Goal: Browse casually

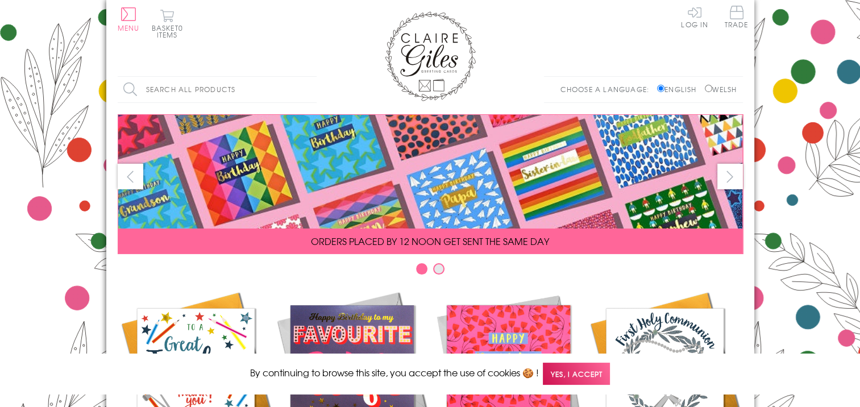
click at [123, 171] on button "prev" at bounding box center [131, 177] width 26 height 26
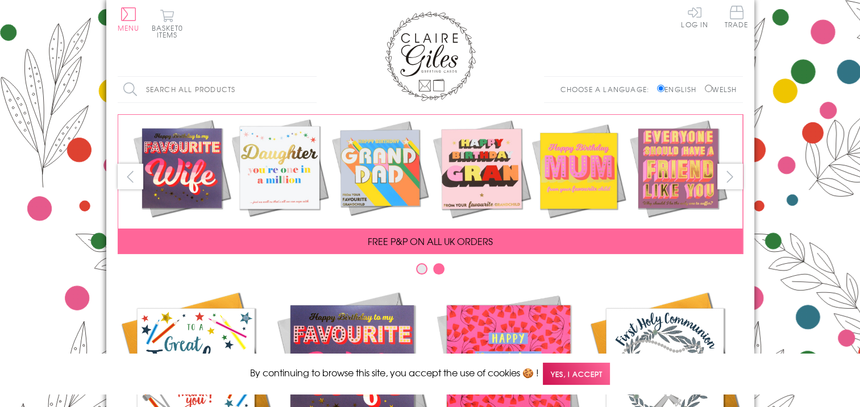
click at [731, 175] on button "next" at bounding box center [730, 177] width 26 height 26
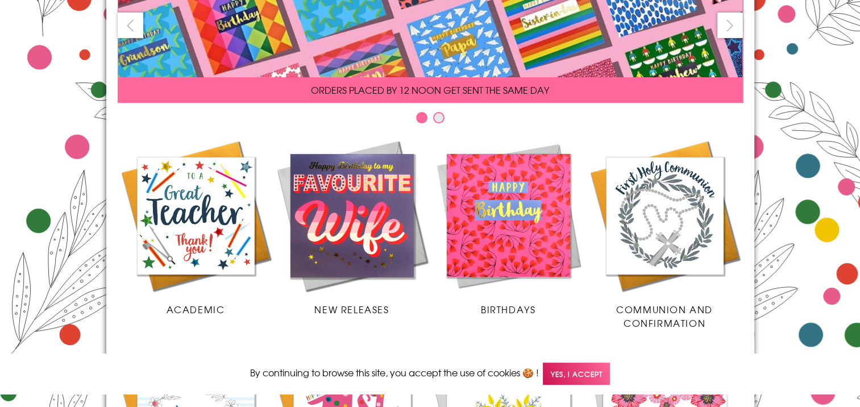
scroll to position [171, 0]
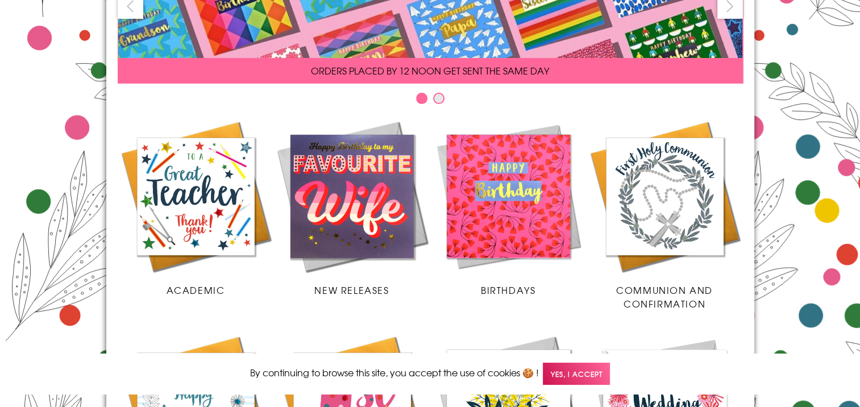
click at [438, 96] on button "Carousel Page 2" at bounding box center [438, 98] width 11 height 11
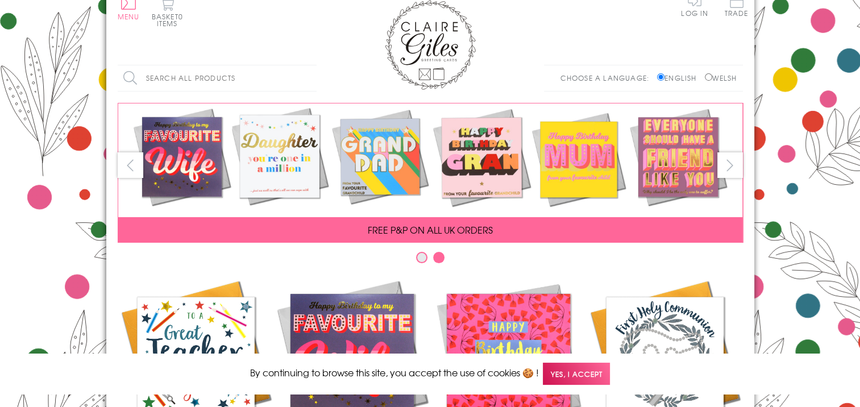
scroll to position [0, 0]
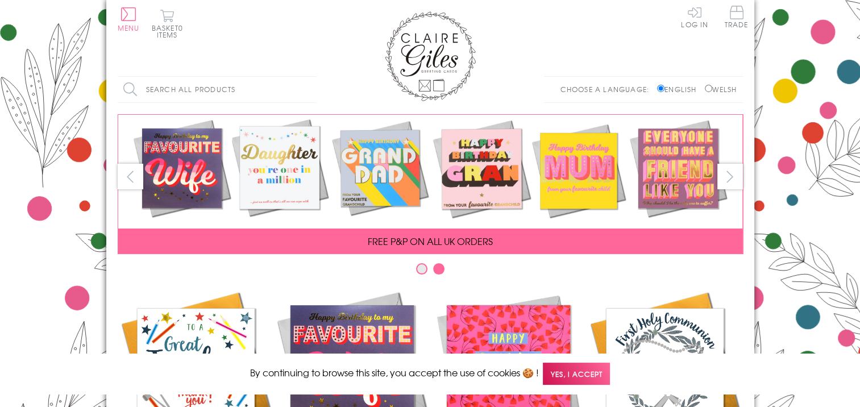
click at [731, 173] on button "next" at bounding box center [730, 177] width 26 height 26
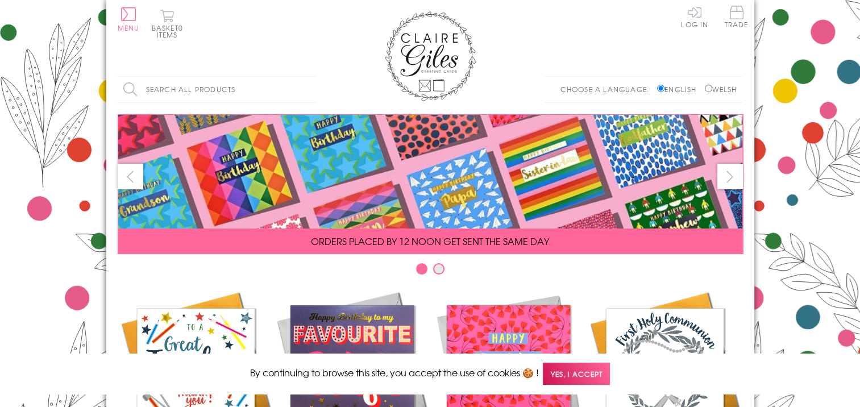
click at [731, 173] on button "next" at bounding box center [730, 177] width 26 height 26
